Goal: Task Accomplishment & Management: Use online tool/utility

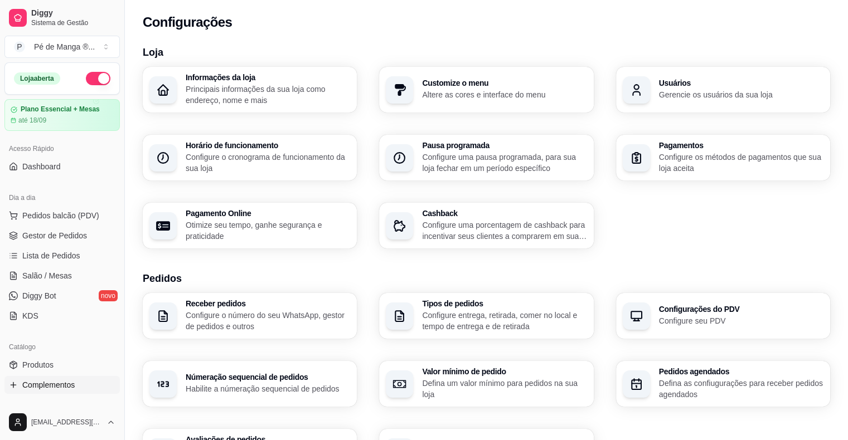
scroll to position [305, 0]
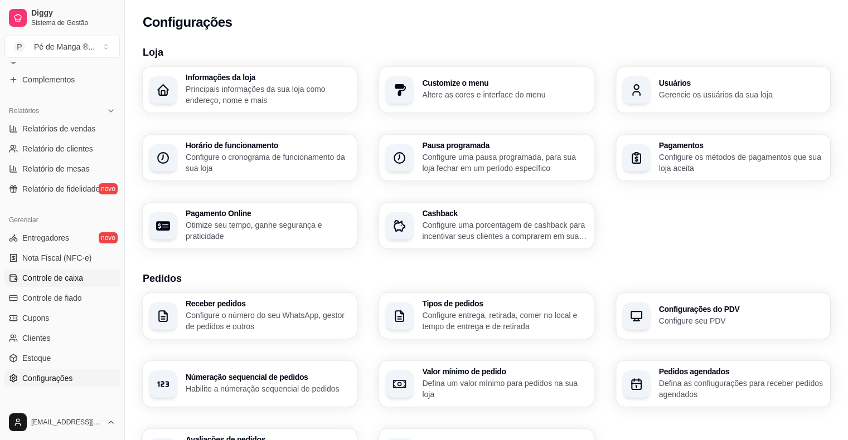
click at [56, 284] on link "Controle de caixa" at bounding box center [61, 278] width 115 height 18
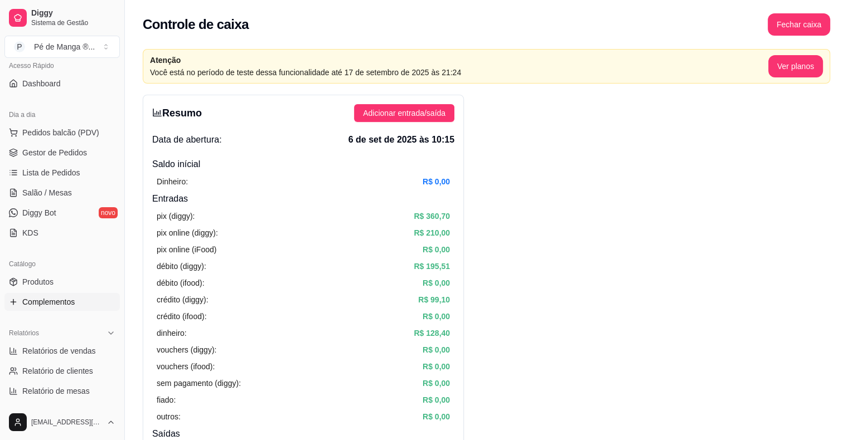
scroll to position [83, 0]
click at [71, 161] on link "Gestor de Pedidos" at bounding box center [61, 153] width 115 height 18
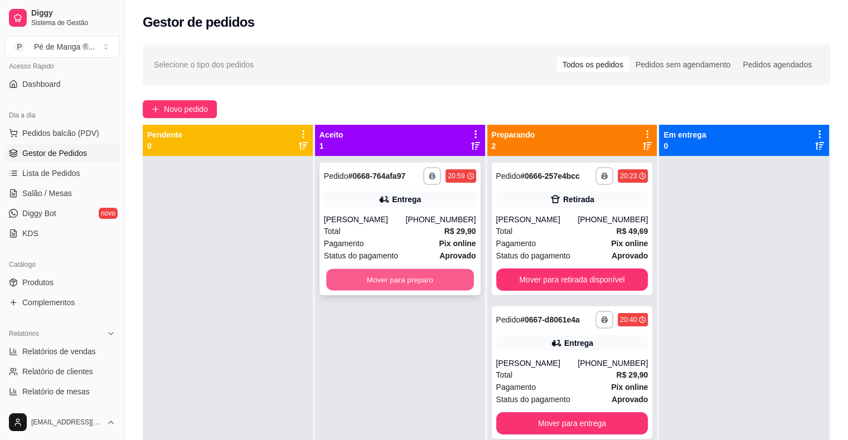
click at [399, 275] on button "Mover para preparo" at bounding box center [400, 280] width 148 height 22
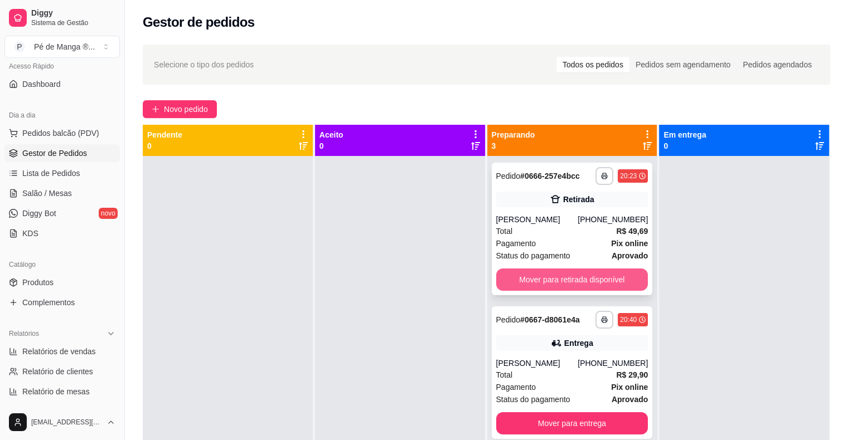
click at [578, 280] on button "Mover para retirada disponível" at bounding box center [572, 280] width 152 height 22
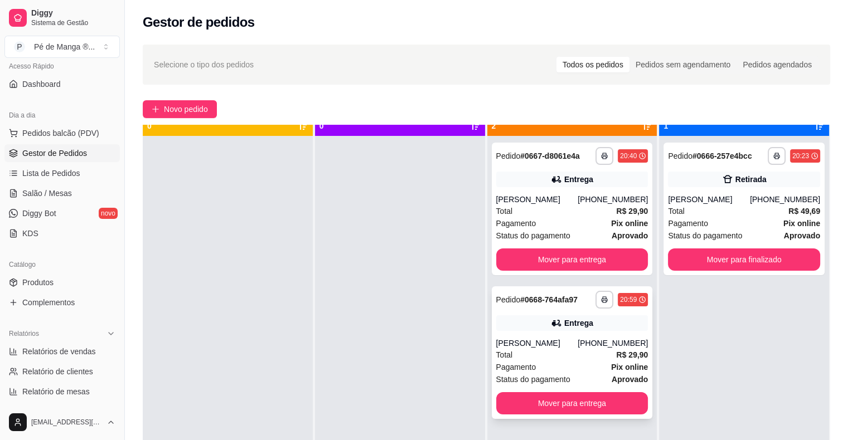
scroll to position [31, 0]
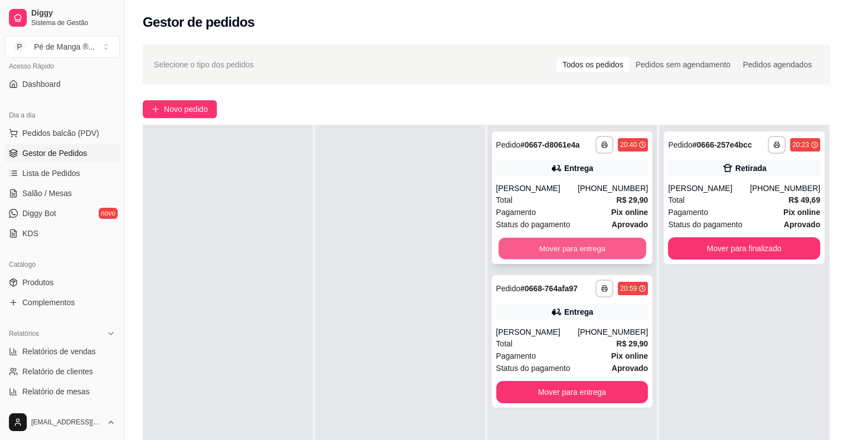
click at [561, 258] on button "Mover para entrega" at bounding box center [572, 249] width 148 height 22
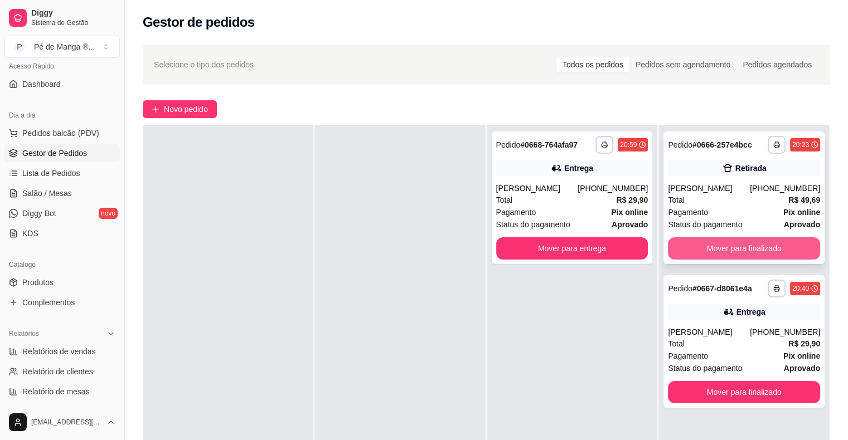
click at [757, 250] on button "Mover para finalizado" at bounding box center [744, 248] width 152 height 22
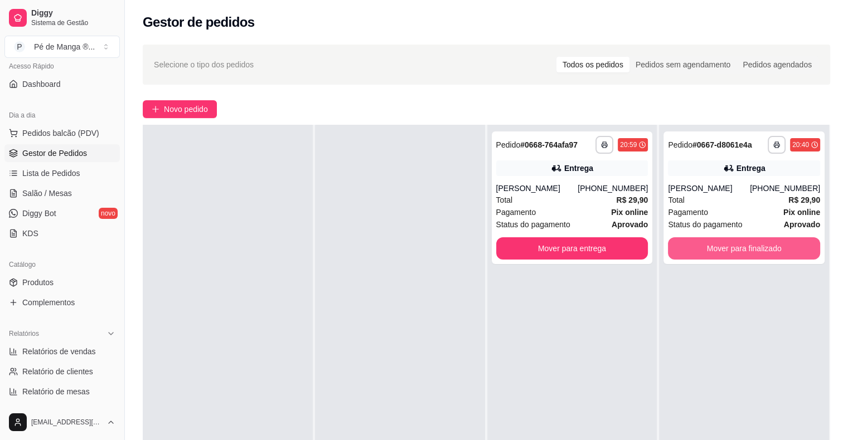
click at [757, 250] on button "Mover para finalizado" at bounding box center [744, 248] width 152 height 22
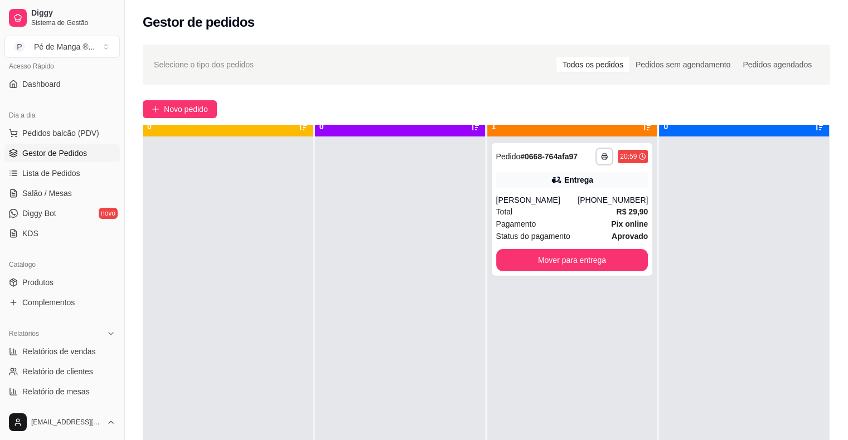
scroll to position [0, 0]
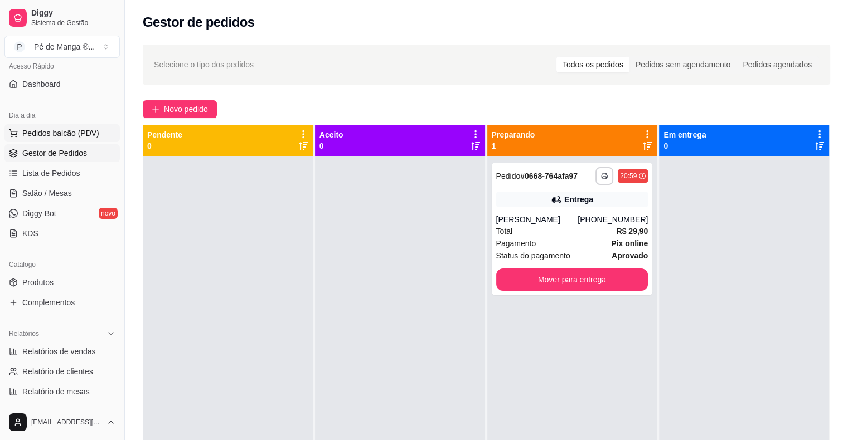
click at [71, 135] on span "Pedidos balcão (PDV)" at bounding box center [60, 133] width 77 height 11
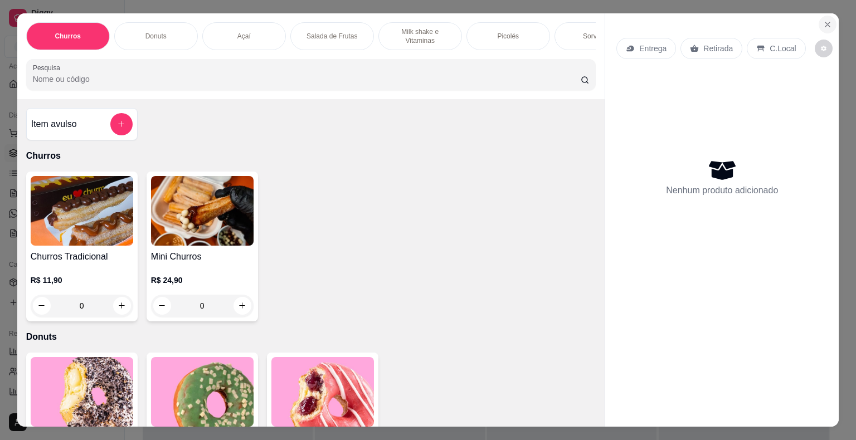
click at [823, 20] on icon "Close" at bounding box center [827, 24] width 9 height 9
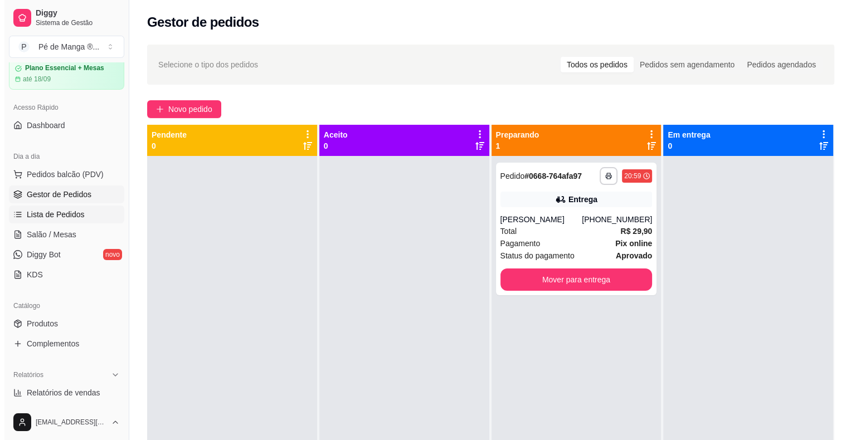
scroll to position [27, 0]
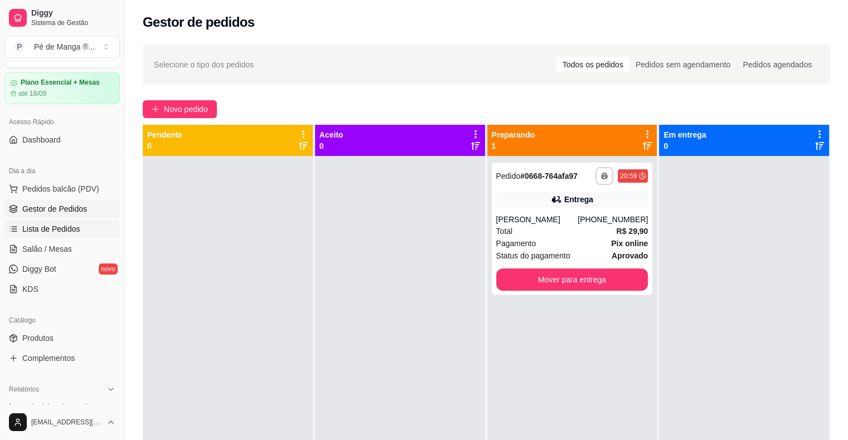
click at [56, 229] on span "Lista de Pedidos" at bounding box center [51, 229] width 58 height 11
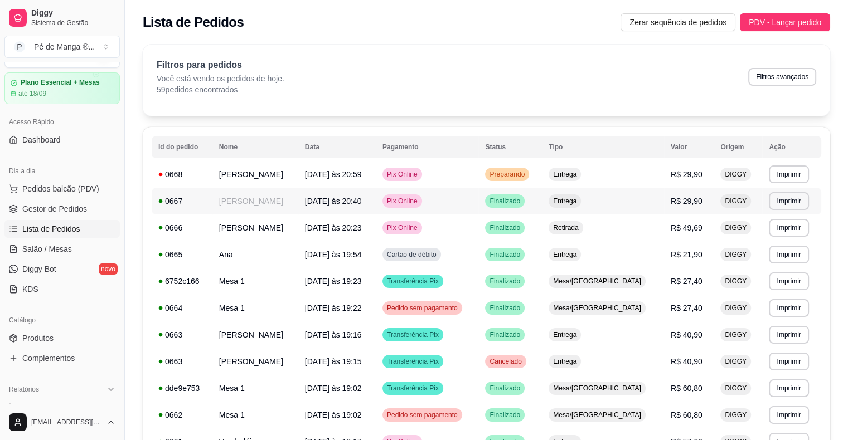
click at [579, 199] on td "Entrega" at bounding box center [603, 201] width 122 height 27
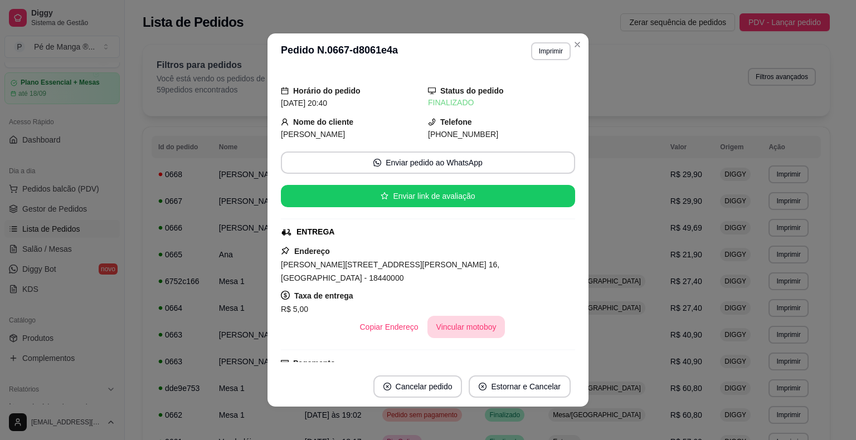
click at [443, 318] on button "Vincular motoboy" at bounding box center [467, 327] width 78 height 22
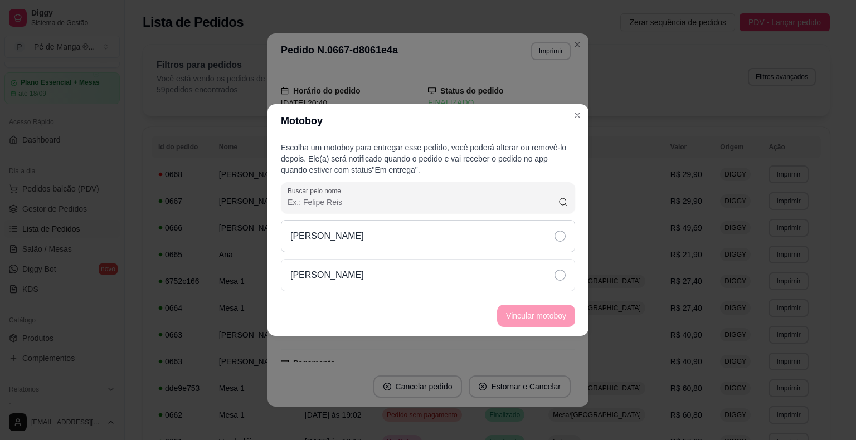
click at [426, 245] on div "[PERSON_NAME]" at bounding box center [428, 236] width 294 height 32
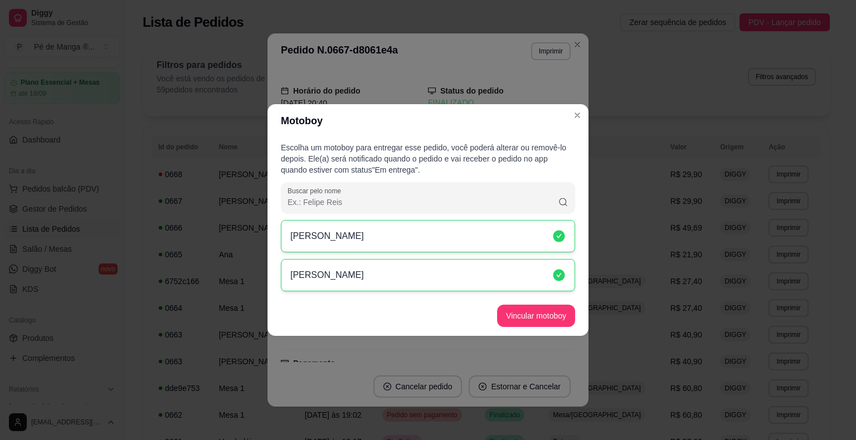
click at [531, 331] on footer "Vincular motoboy" at bounding box center [428, 316] width 321 height 40
click at [531, 323] on button "Vincular motoboy" at bounding box center [536, 316] width 76 height 22
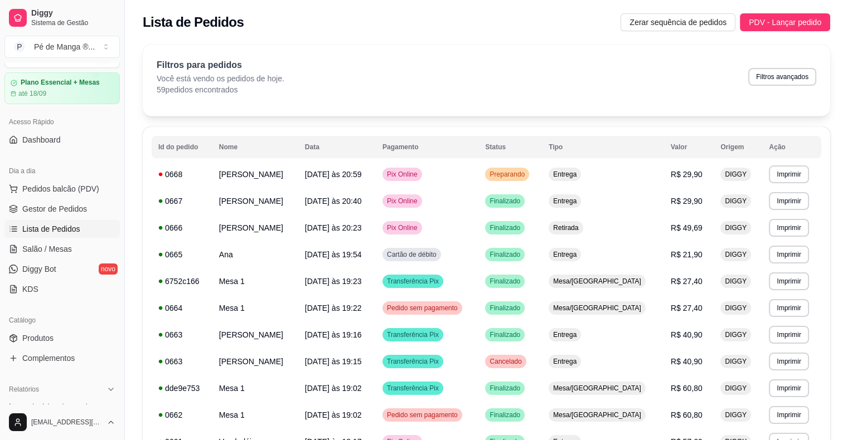
click at [89, 199] on ul "Pedidos balcão (PDV) Gestor de Pedidos Lista de Pedidos Salão / Mesas Diggy Bot…" at bounding box center [61, 239] width 115 height 118
click at [95, 208] on link "Gestor de Pedidos" at bounding box center [61, 209] width 115 height 18
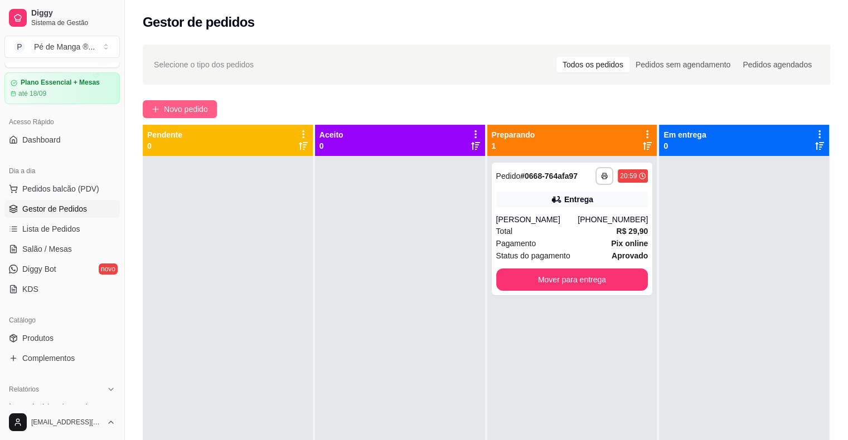
click at [196, 104] on span "Novo pedido" at bounding box center [186, 109] width 44 height 12
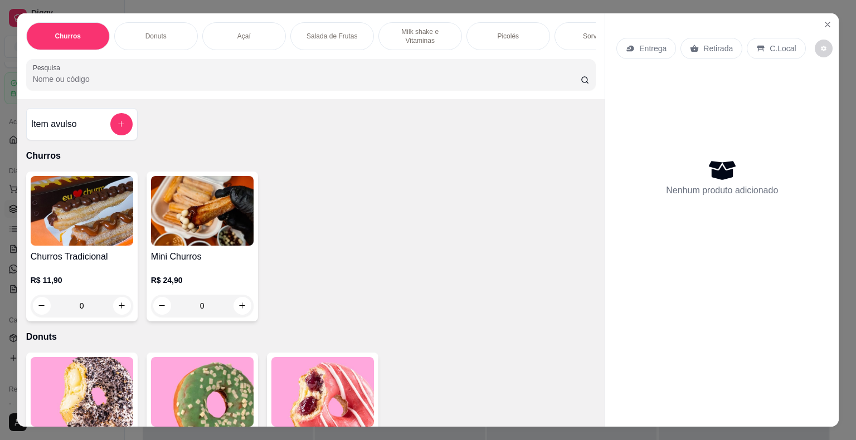
click at [431, 40] on p "Milk shake e Vitaminas" at bounding box center [420, 36] width 65 height 18
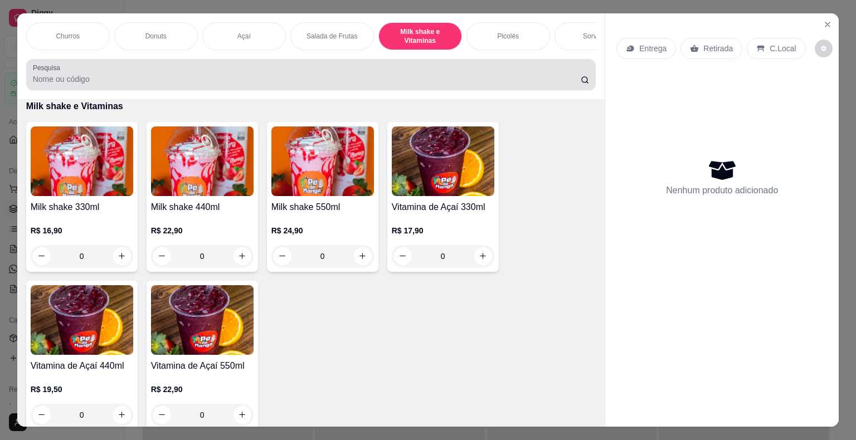
scroll to position [27, 0]
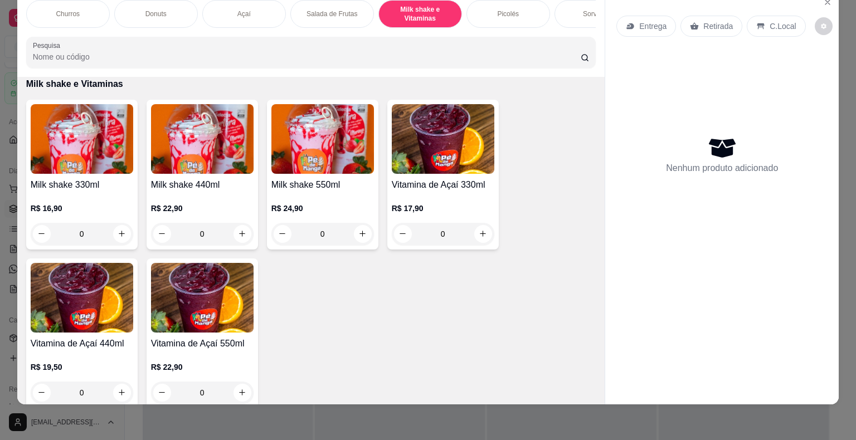
click at [348, 186] on h4 "Milk shake 550ml" at bounding box center [322, 184] width 103 height 13
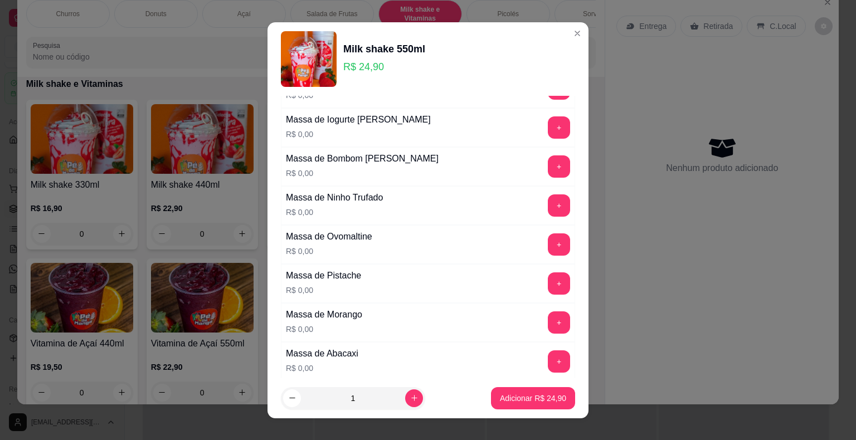
scroll to position [111, 0]
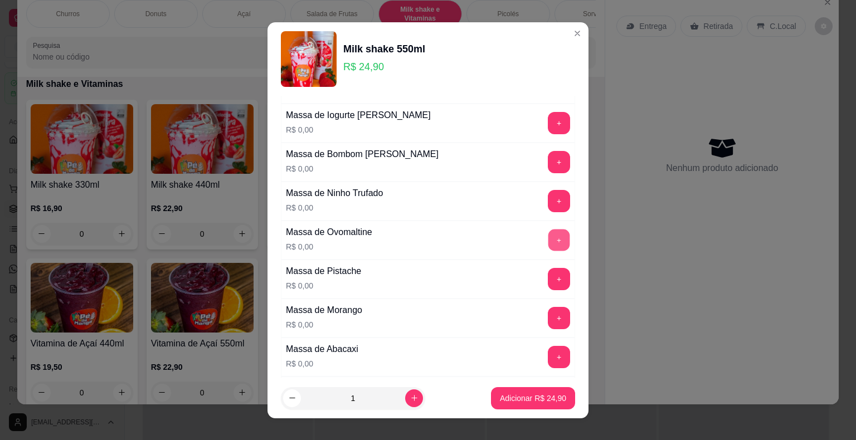
click at [549, 236] on button "+" at bounding box center [560, 240] width 22 height 22
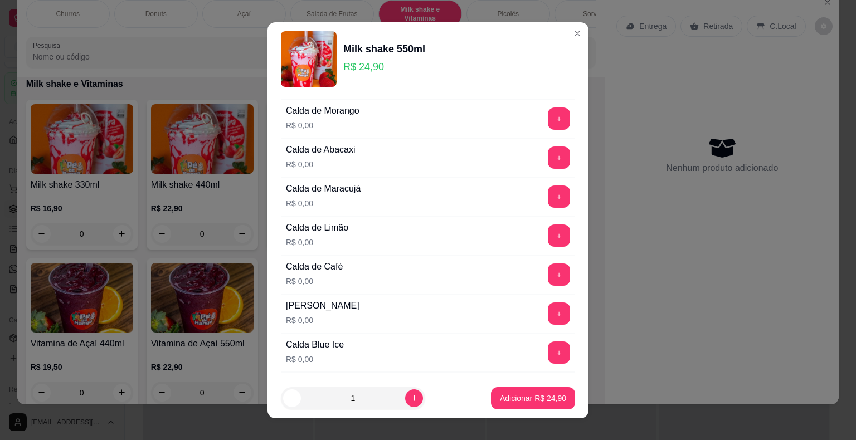
scroll to position [780, 0]
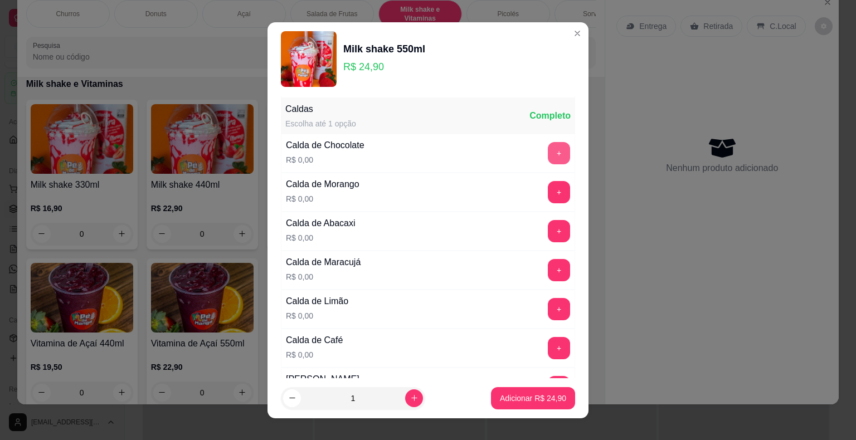
click at [548, 151] on button "+" at bounding box center [559, 153] width 22 height 22
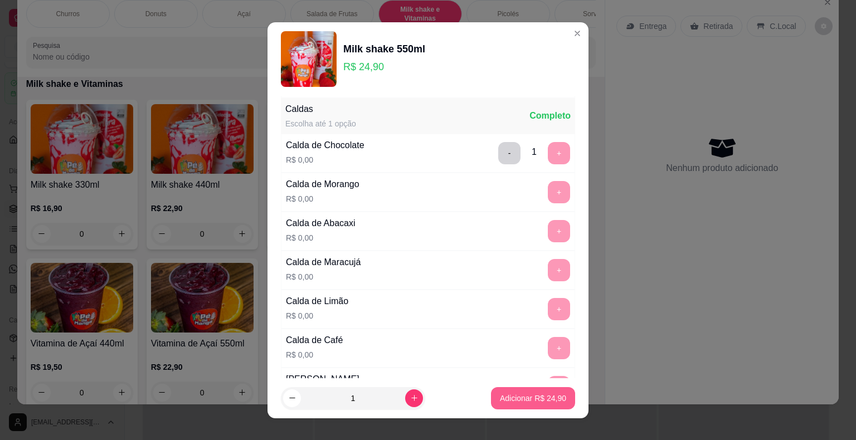
click at [537, 406] on button "Adicionar R$ 24,90" at bounding box center [533, 398] width 84 height 22
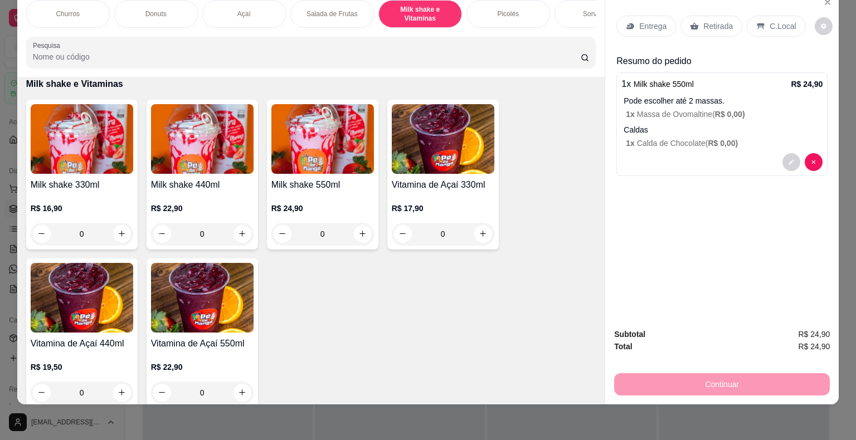
click at [653, 22] on p "Entrega" at bounding box center [652, 26] width 27 height 11
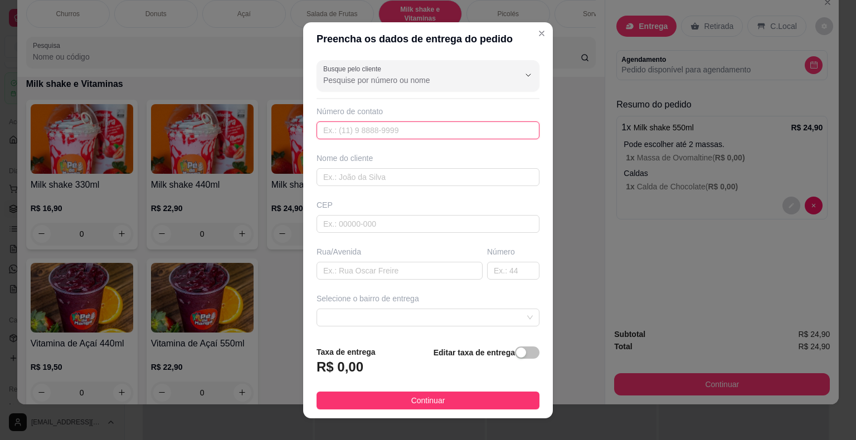
click at [439, 134] on input "text" at bounding box center [428, 131] width 223 height 18
type input "[PHONE_NUMBER]"
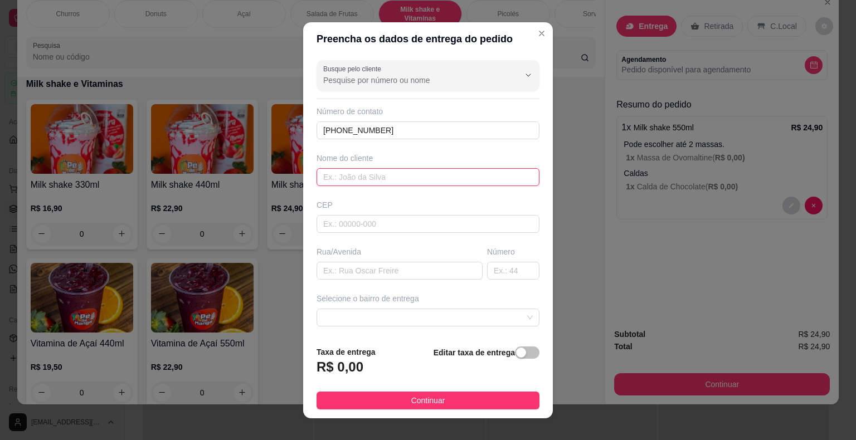
click at [411, 172] on input "text" at bounding box center [428, 177] width 223 height 18
type input "[PERSON_NAME]"
click at [402, 230] on input "text" at bounding box center [428, 224] width 223 height 18
type input "18440000"
click at [410, 263] on input "text" at bounding box center [400, 271] width 166 height 18
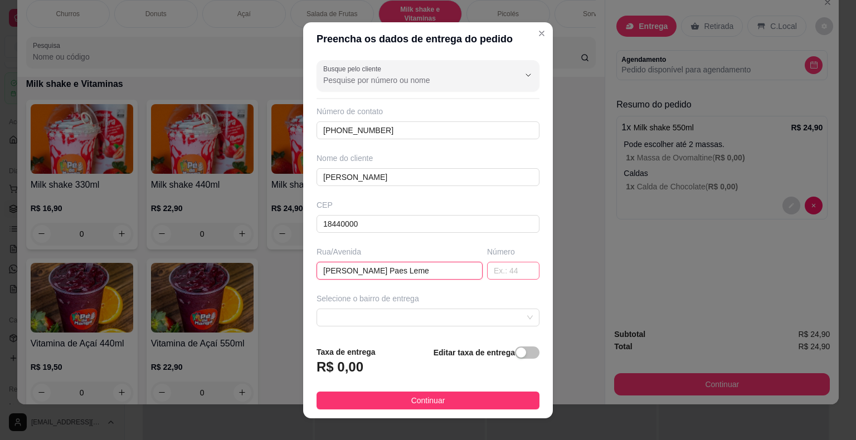
type input "[PERSON_NAME] Paes Leme"
click at [487, 269] on input "text" at bounding box center [513, 271] width 52 height 18
click at [474, 313] on span at bounding box center [428, 317] width 210 height 17
type input "42"
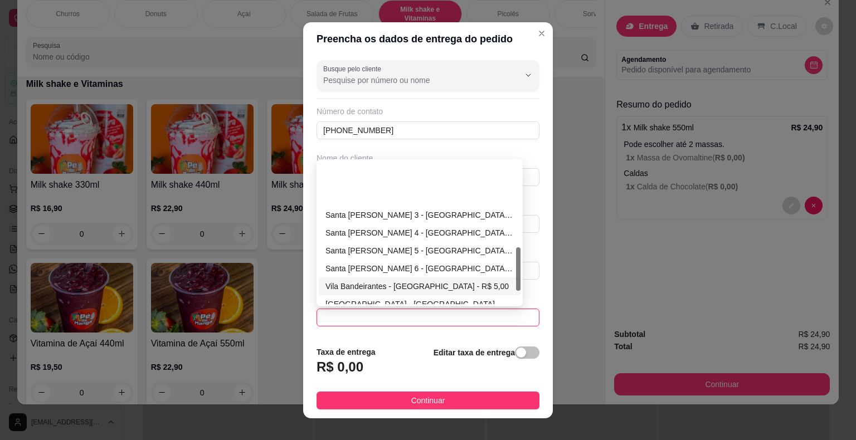
scroll to position [279, 0]
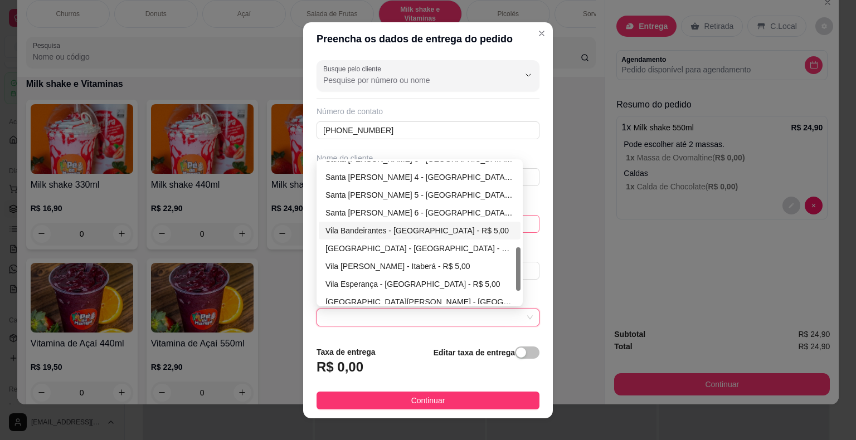
click at [415, 225] on div "Vila Bandeirantes - [GEOGRAPHIC_DATA] - R$ 5,00" at bounding box center [420, 231] width 188 height 12
type input "Itaberá"
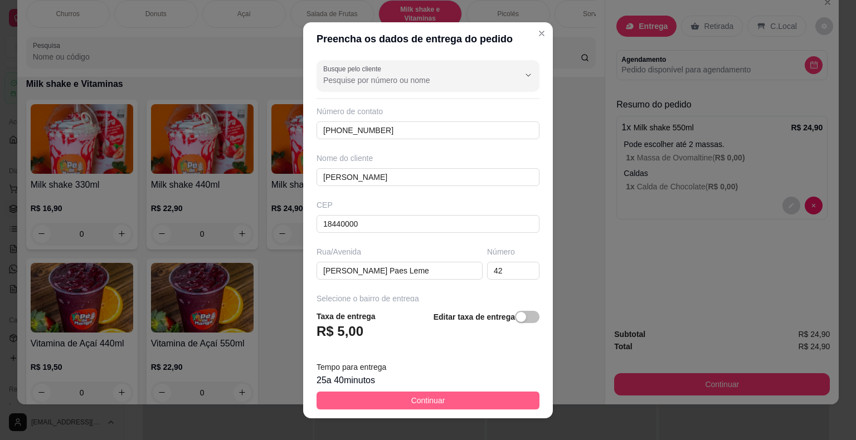
click at [440, 401] on button "Continuar" at bounding box center [428, 401] width 223 height 18
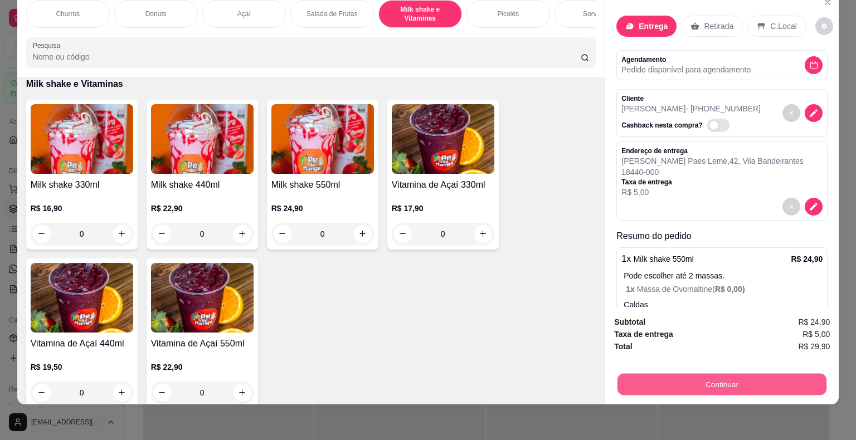
click at [640, 381] on button "Continuar" at bounding box center [722, 385] width 209 height 22
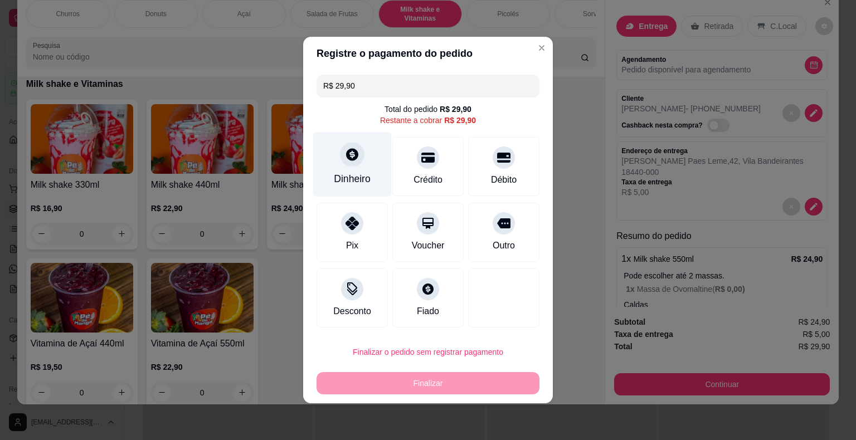
click at [343, 164] on div at bounding box center [352, 154] width 25 height 25
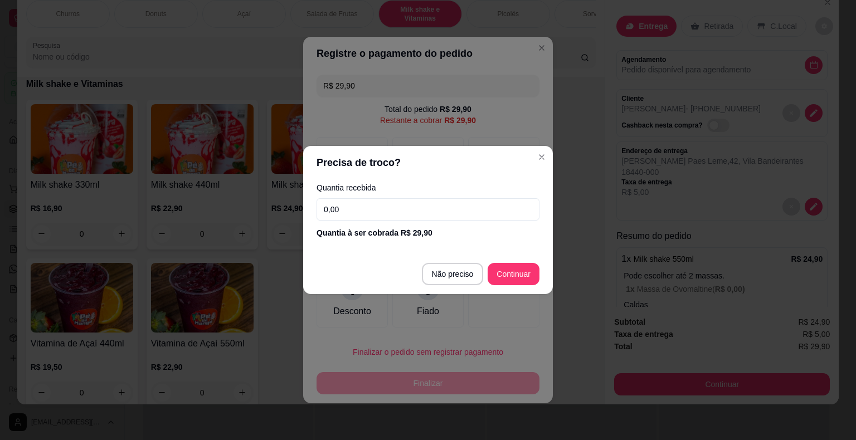
click at [366, 208] on input "0,00" at bounding box center [428, 209] width 223 height 22
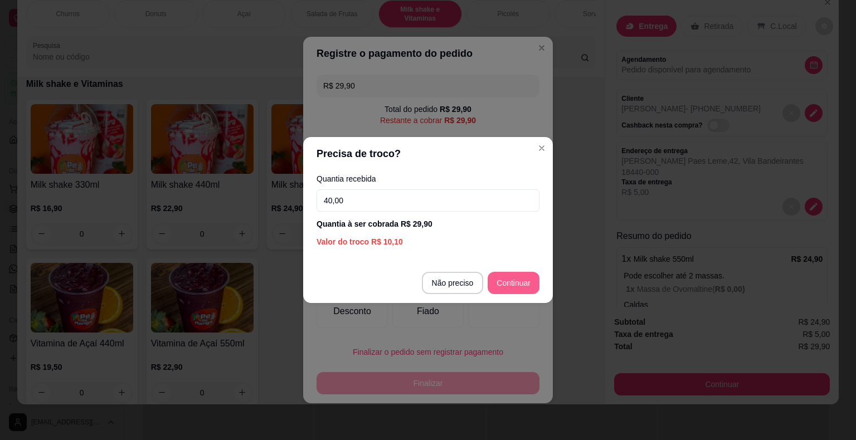
type input "40,00"
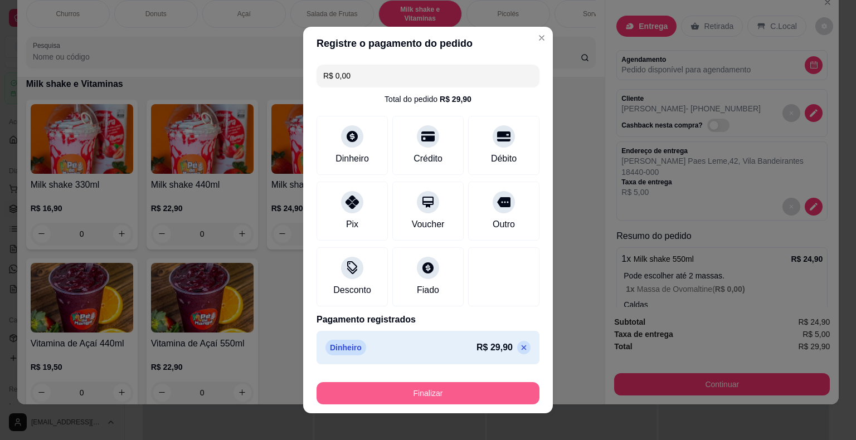
click at [497, 400] on button "Finalizar" at bounding box center [428, 393] width 223 height 22
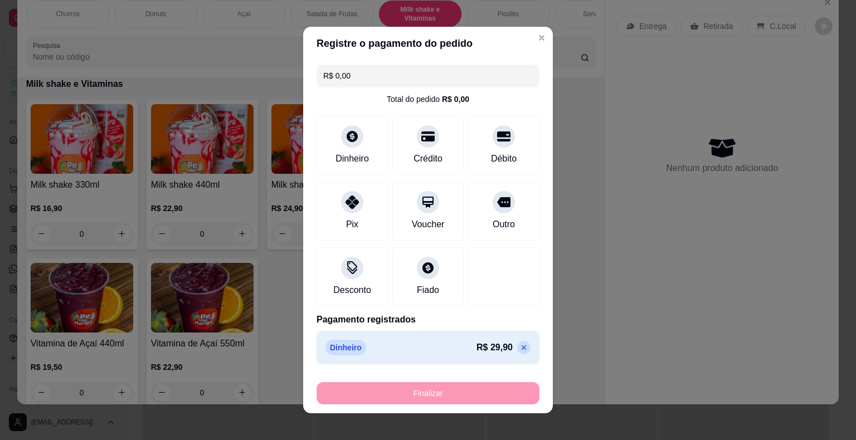
type input "-R$ 29,90"
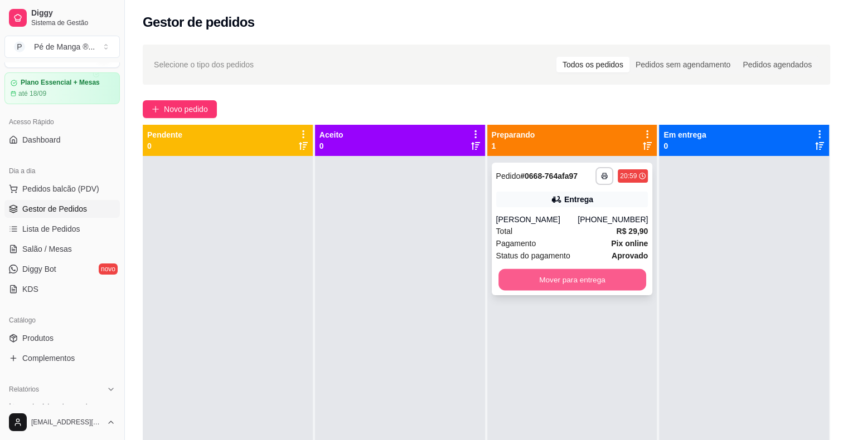
click at [567, 278] on button "Mover para entrega" at bounding box center [572, 280] width 148 height 22
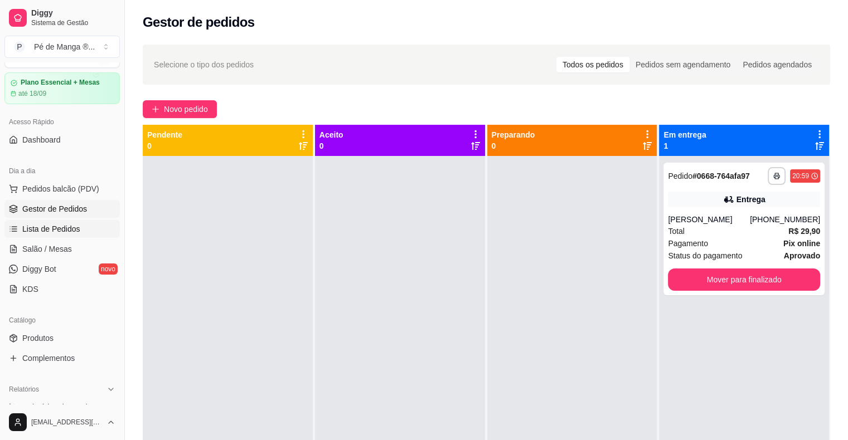
click at [65, 234] on link "Lista de Pedidos" at bounding box center [61, 229] width 115 height 18
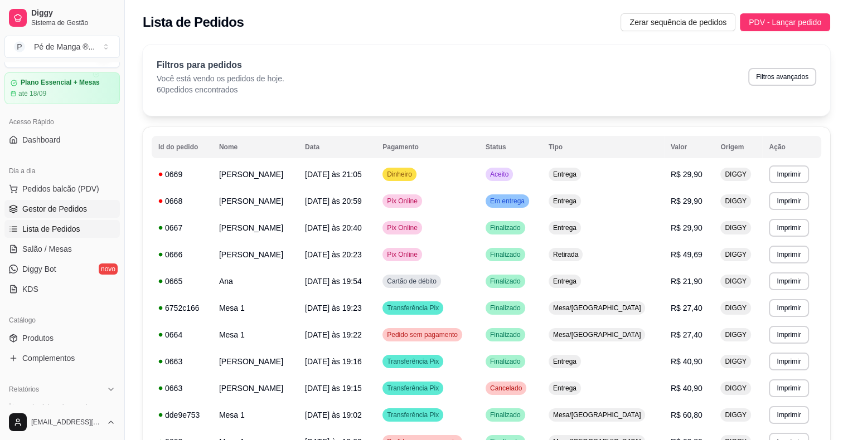
click at [68, 209] on span "Gestor de Pedidos" at bounding box center [54, 208] width 65 height 11
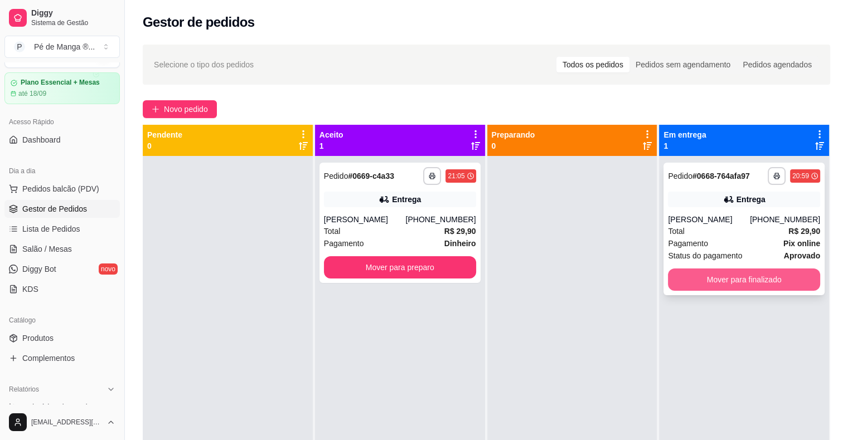
click at [733, 279] on button "Mover para finalizado" at bounding box center [744, 280] width 152 height 22
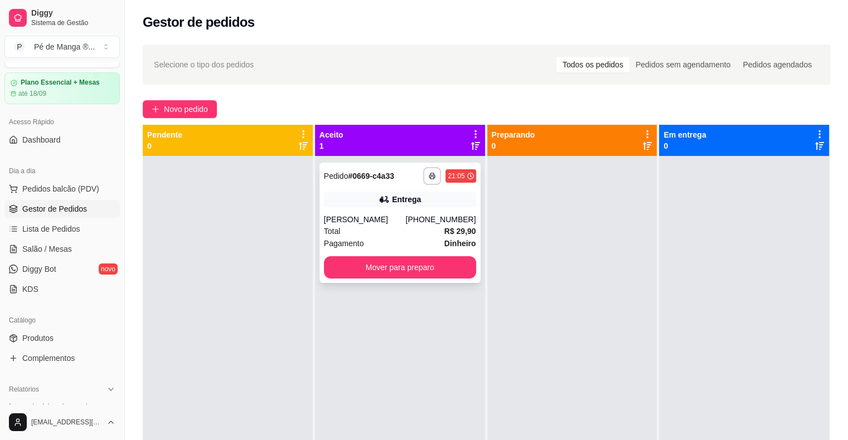
click at [401, 214] on div "[PERSON_NAME]" at bounding box center [365, 219] width 82 height 11
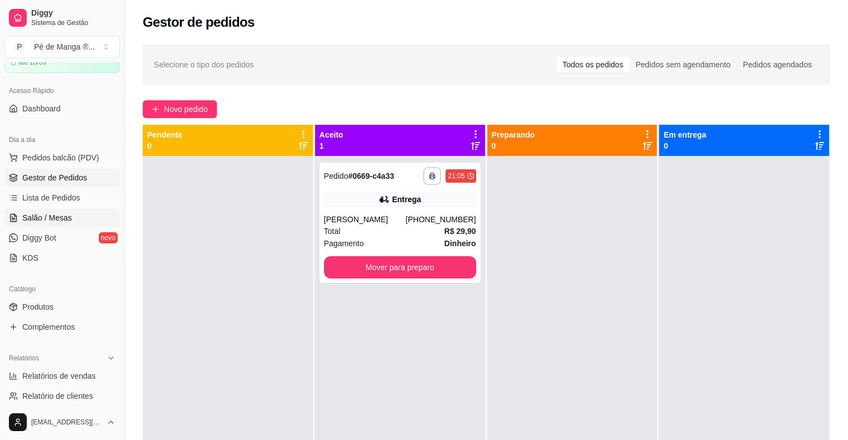
scroll to position [83, 0]
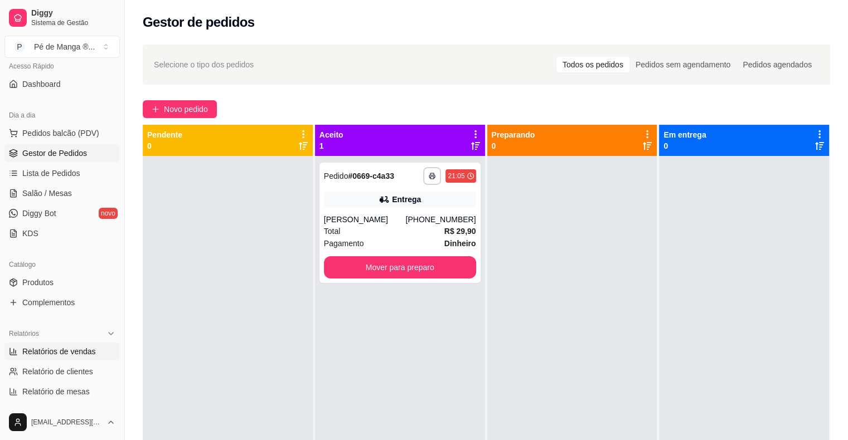
click at [69, 351] on span "Relatórios de vendas" at bounding box center [59, 351] width 74 height 11
select select "ALL"
select select "0"
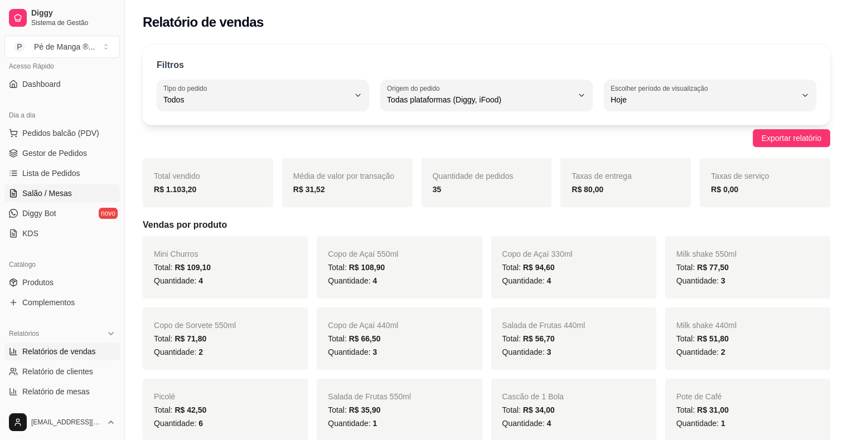
click at [56, 193] on span "Salão / Mesas" at bounding box center [47, 193] width 50 height 11
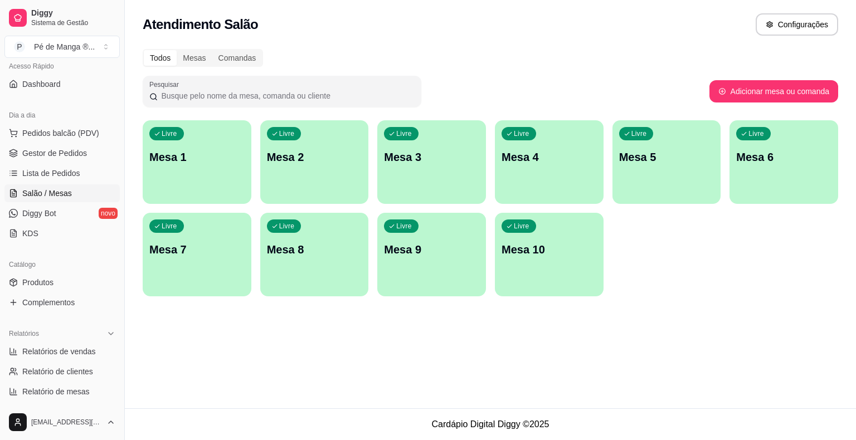
click at [173, 159] on p "Mesa 1" at bounding box center [196, 157] width 95 height 16
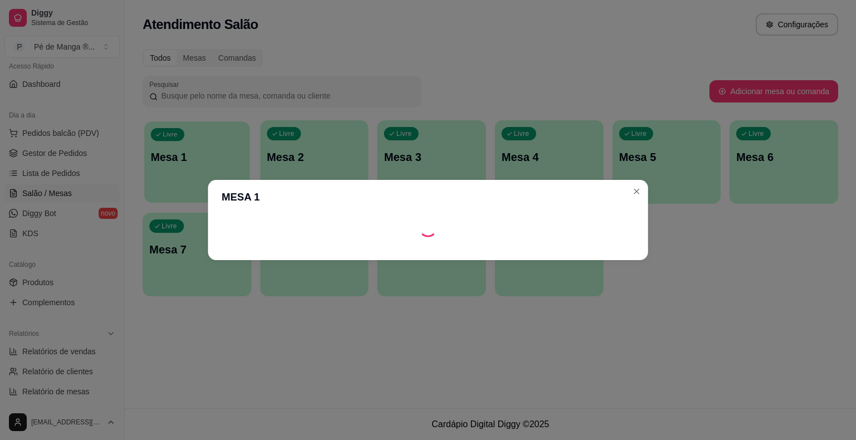
click at [172, 162] on body "Diggy Sistema de Gestão P Pé de Manga ® ... Loja aberta Plano Essencial + Mesas…" at bounding box center [428, 220] width 856 height 440
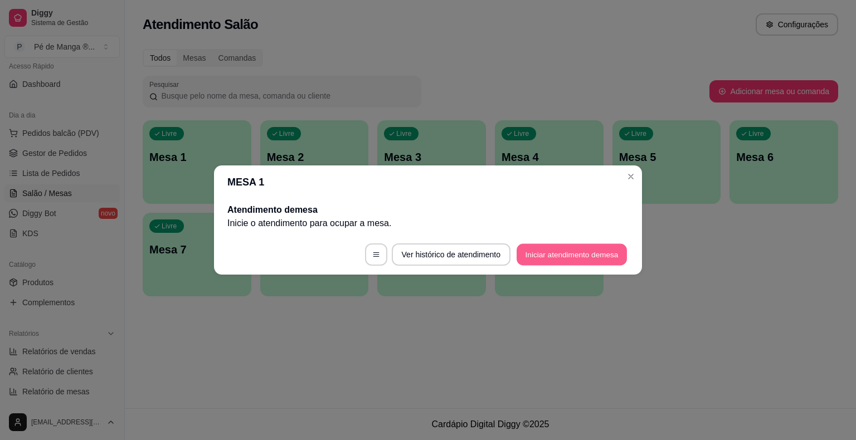
click at [565, 255] on button "Iniciar atendimento de mesa" at bounding box center [572, 255] width 110 height 22
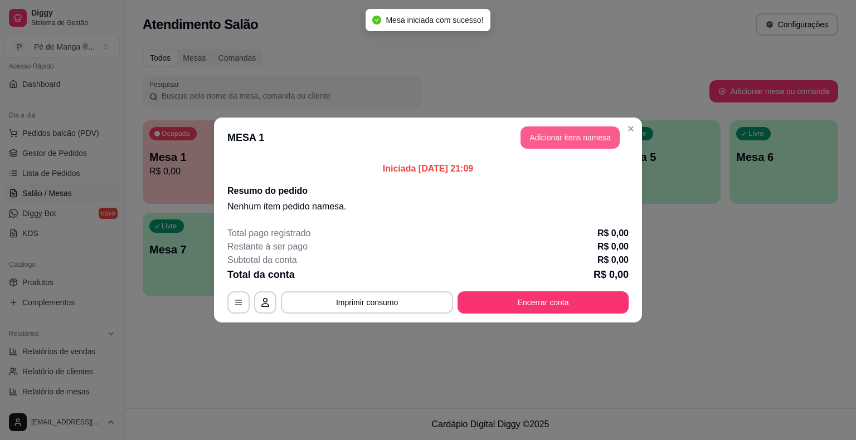
click at [552, 142] on button "Adicionar itens na mesa" at bounding box center [570, 138] width 99 height 22
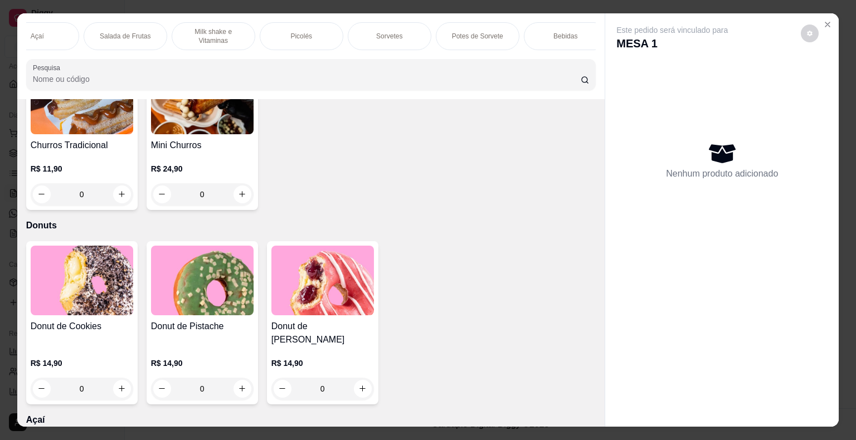
scroll to position [0, 218]
click at [544, 34] on p "Bebidas" at bounding box center [554, 36] width 24 height 9
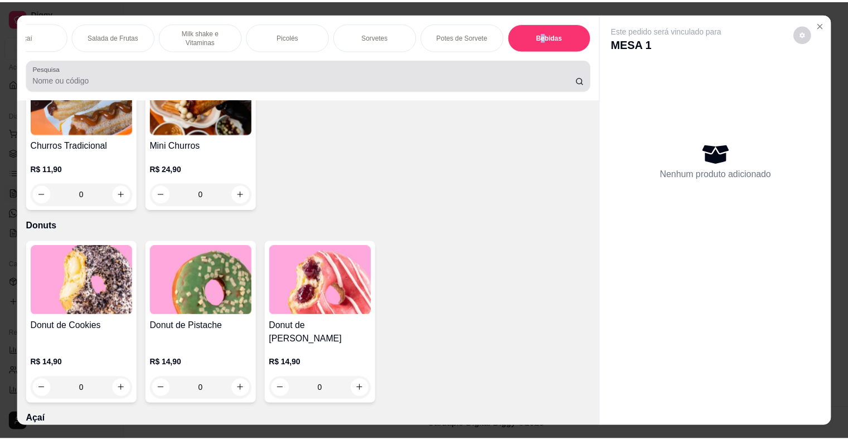
scroll to position [27, 0]
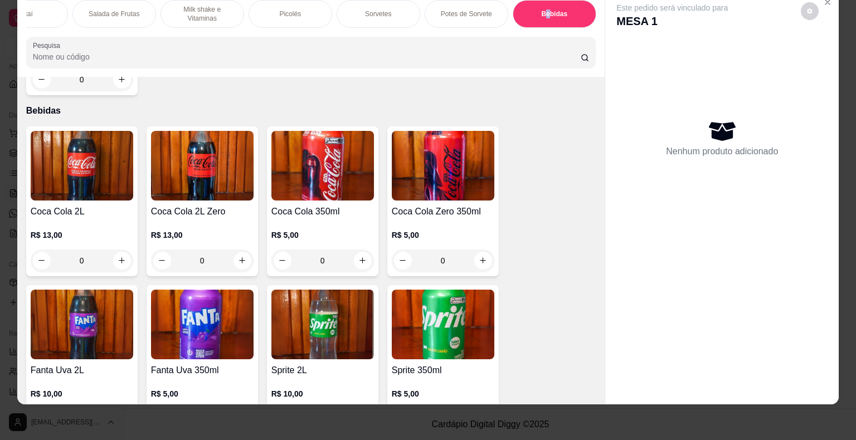
click at [200, 144] on img at bounding box center [202, 166] width 103 height 70
click at [74, 131] on img at bounding box center [82, 166] width 103 height 70
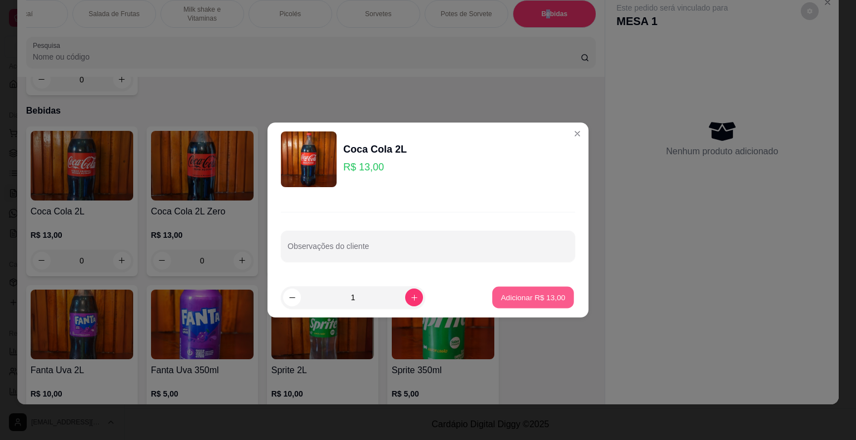
click at [526, 293] on p "Adicionar R$ 13,00" at bounding box center [533, 297] width 65 height 11
type input "1"
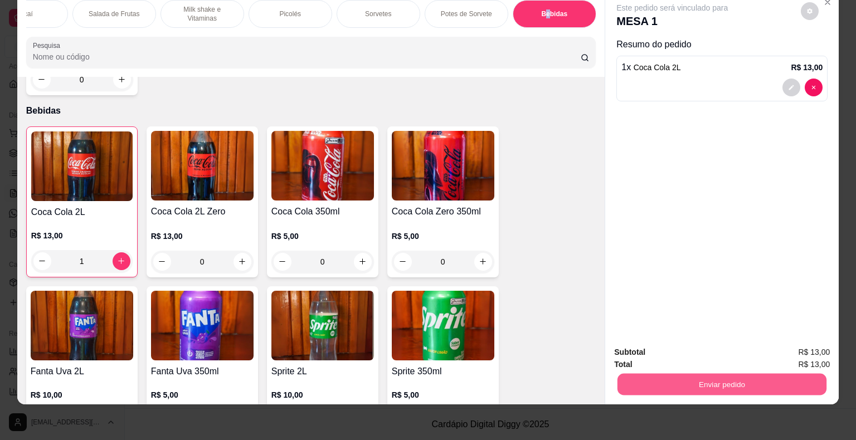
click at [669, 374] on button "Enviar pedido" at bounding box center [722, 385] width 209 height 22
click at [668, 350] on button "Não registrar e enviar pedido" at bounding box center [685, 348] width 116 height 21
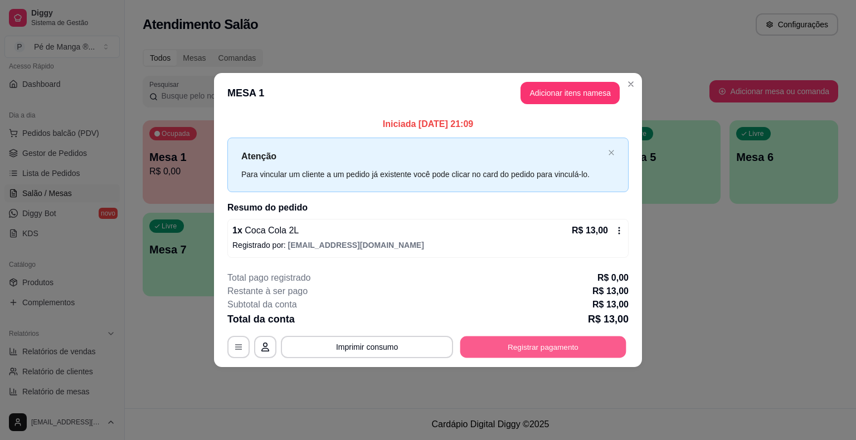
click at [550, 347] on button "Registrar pagamento" at bounding box center [543, 347] width 166 height 22
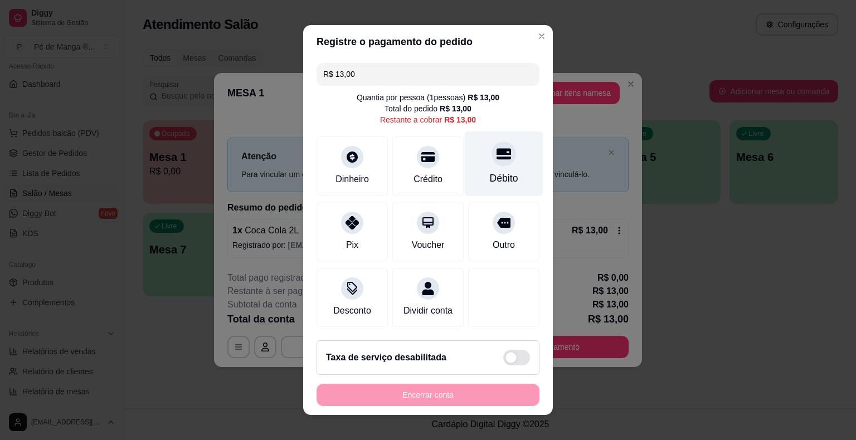
click at [486, 166] on div "Débito" at bounding box center [504, 164] width 79 height 65
type input "R$ 0,00"
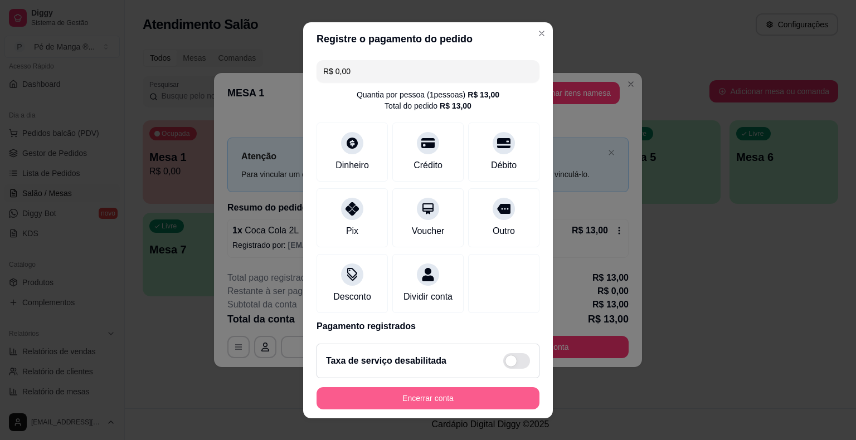
click at [454, 399] on button "Encerrar conta" at bounding box center [428, 398] width 223 height 22
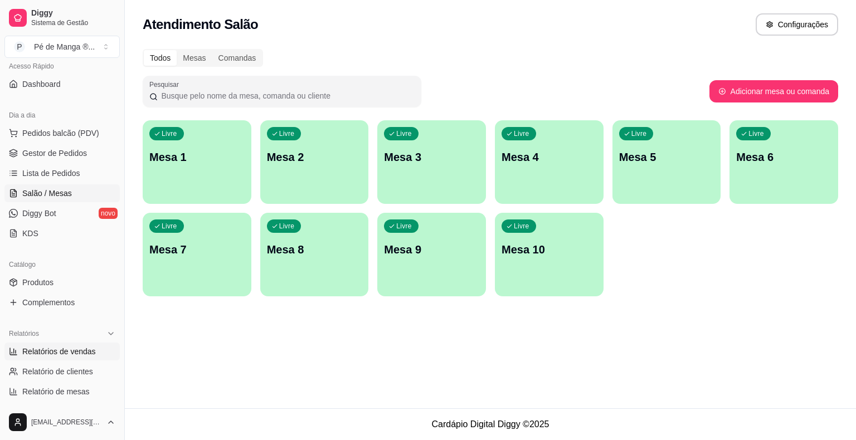
click at [76, 348] on span "Relatórios de vendas" at bounding box center [59, 351] width 74 height 11
select select "ALL"
select select "0"
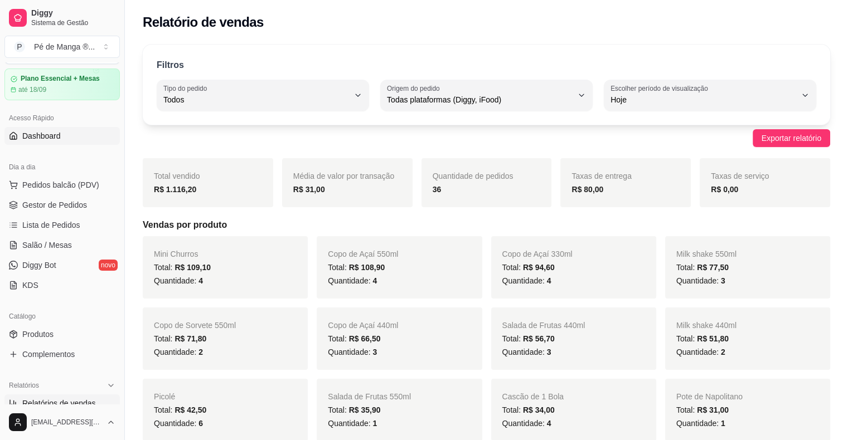
scroll to position [56, 0]
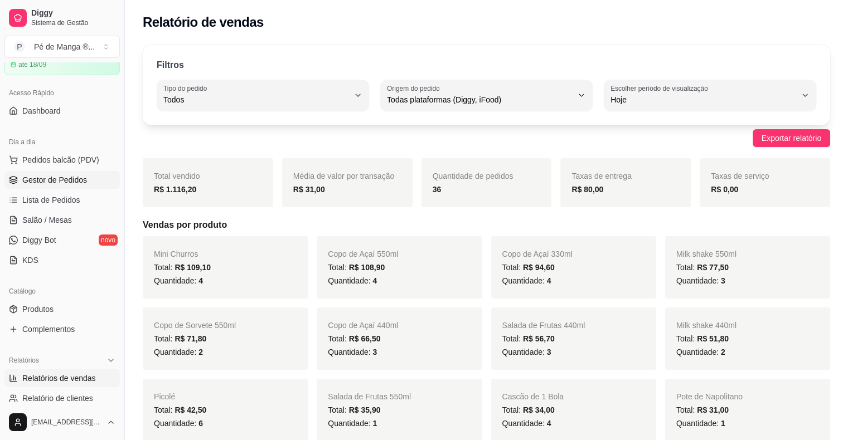
click at [73, 180] on span "Gestor de Pedidos" at bounding box center [54, 179] width 65 height 11
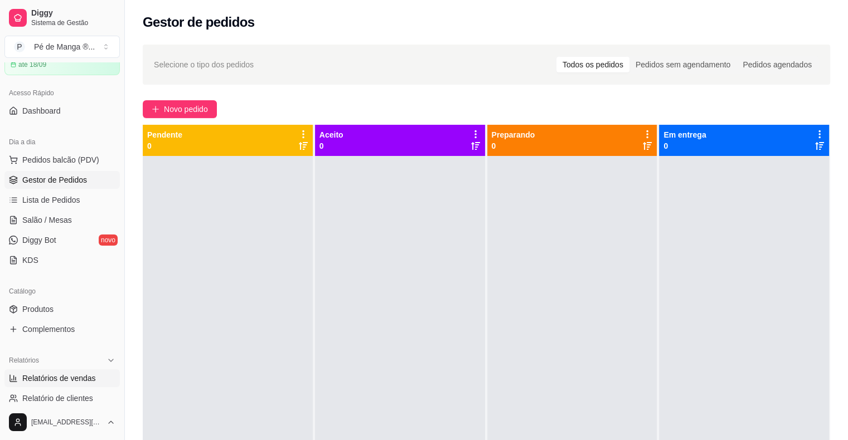
click at [60, 374] on span "Relatórios de vendas" at bounding box center [59, 378] width 74 height 11
select select "ALL"
select select "0"
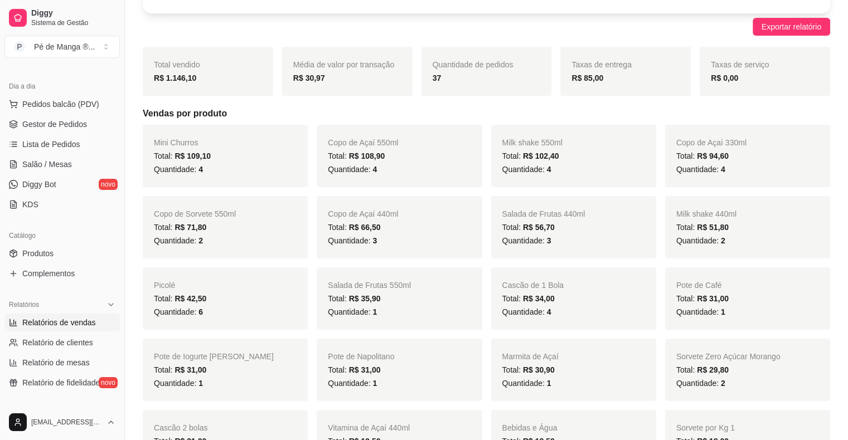
scroll to position [56, 0]
